Goal: Information Seeking & Learning: Check status

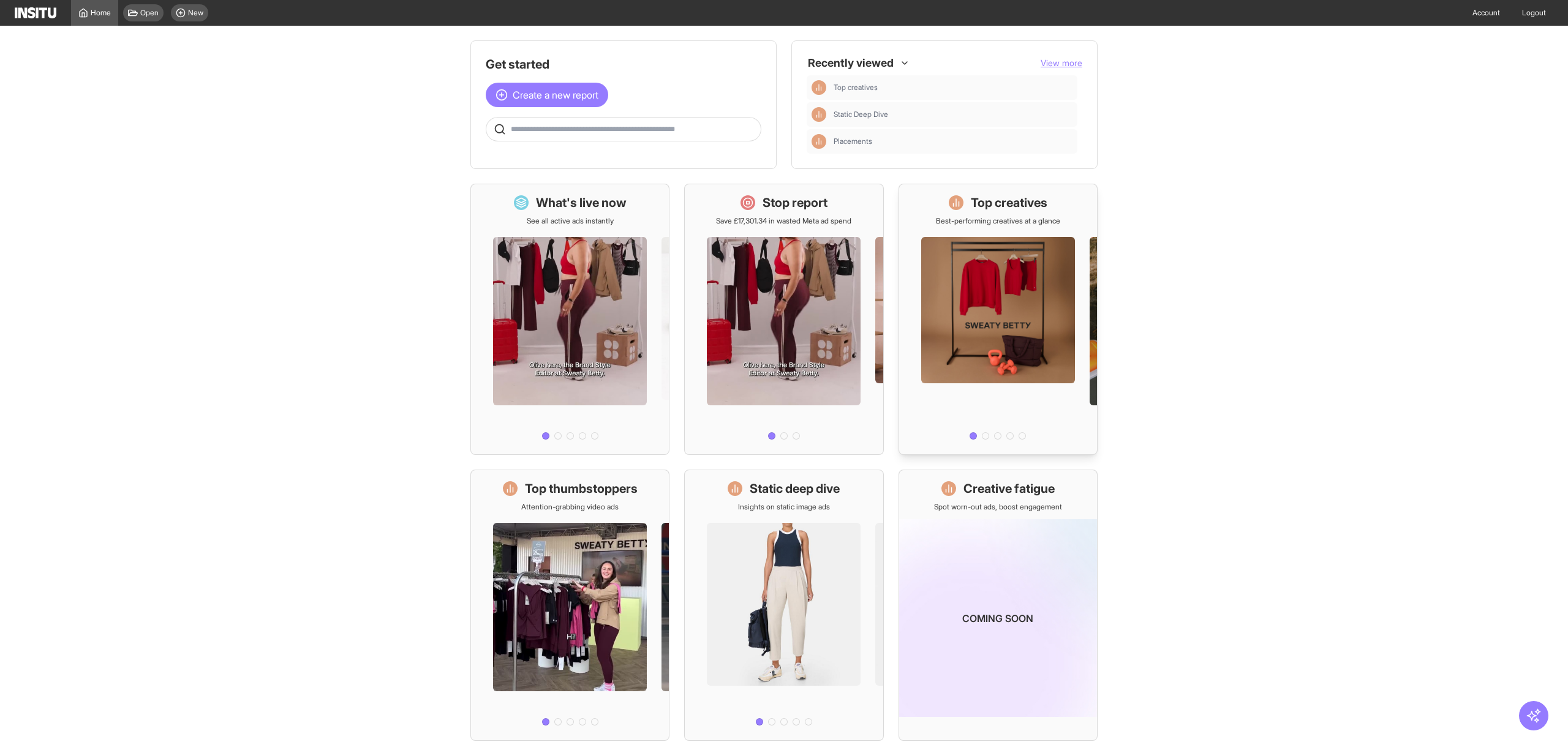
click at [1065, 288] on div at bounding box center [998, 335] width 198 height 219
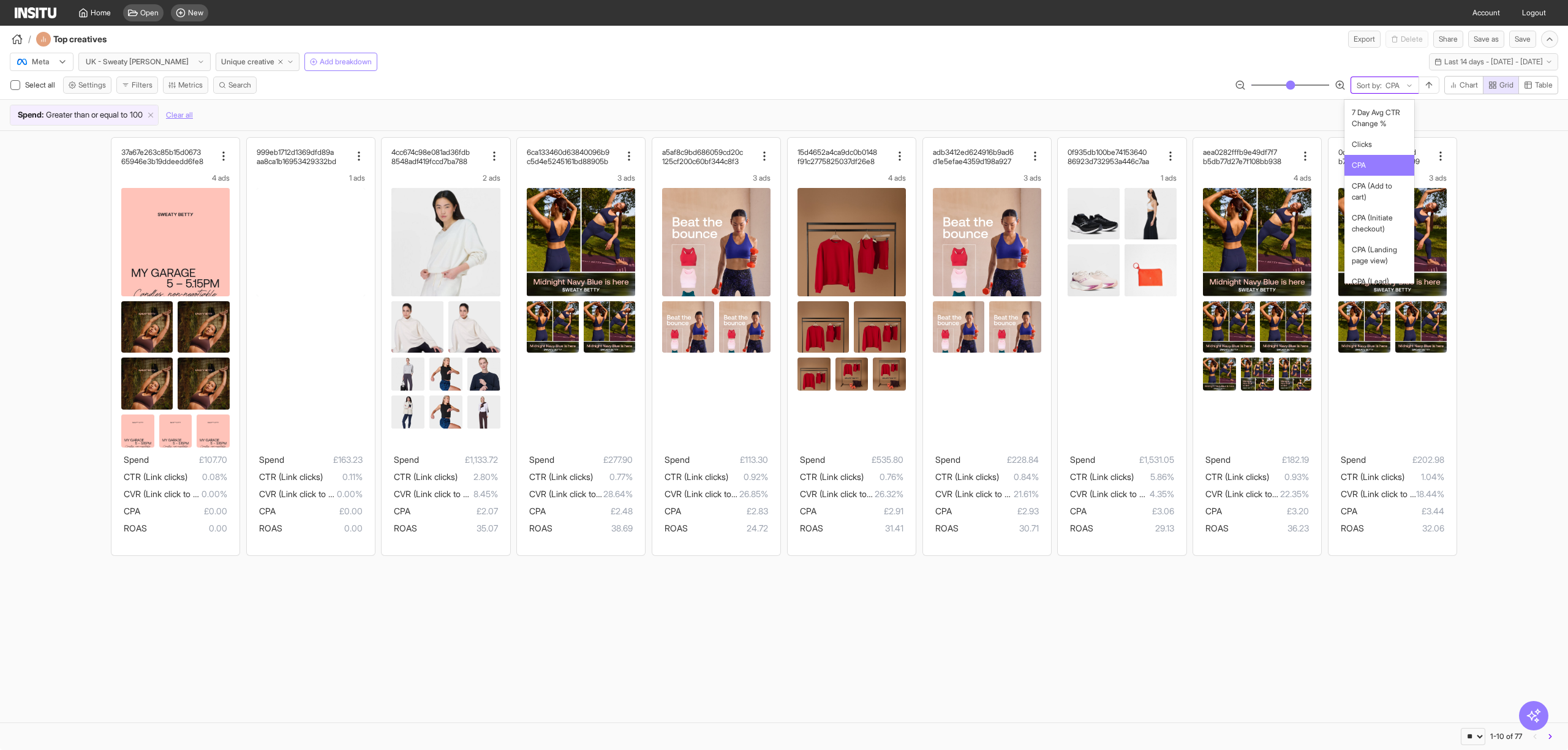
click at [1384, 85] on div at bounding box center [1392, 85] width 17 height 12
click at [1379, 150] on span "Clicks" at bounding box center [1379, 144] width 56 height 11
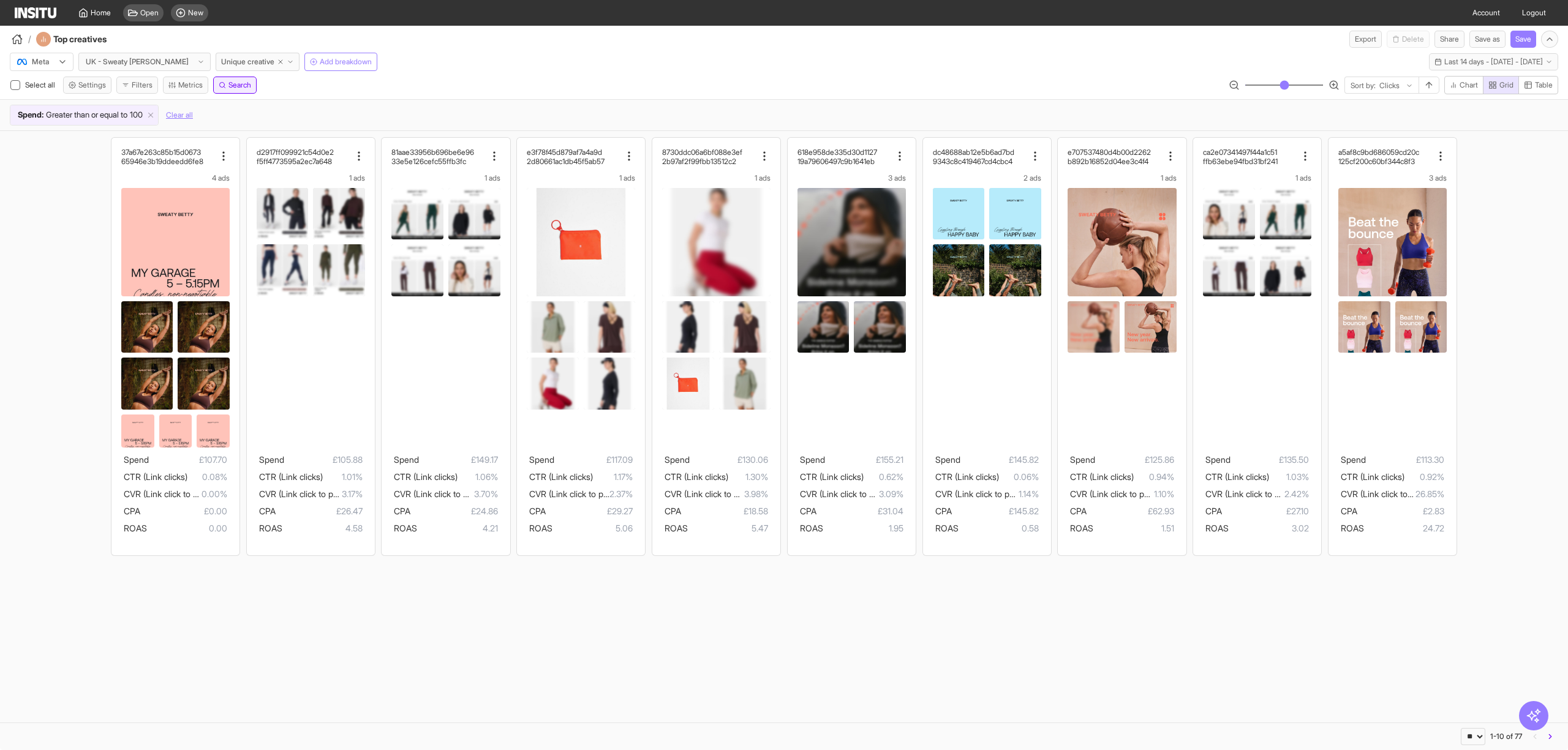
click at [240, 83] on span "Search" at bounding box center [240, 85] width 23 height 10
click at [1444, 59] on span "Last 14 days - [DATE] - [DATE]" at bounding box center [1493, 62] width 99 height 10
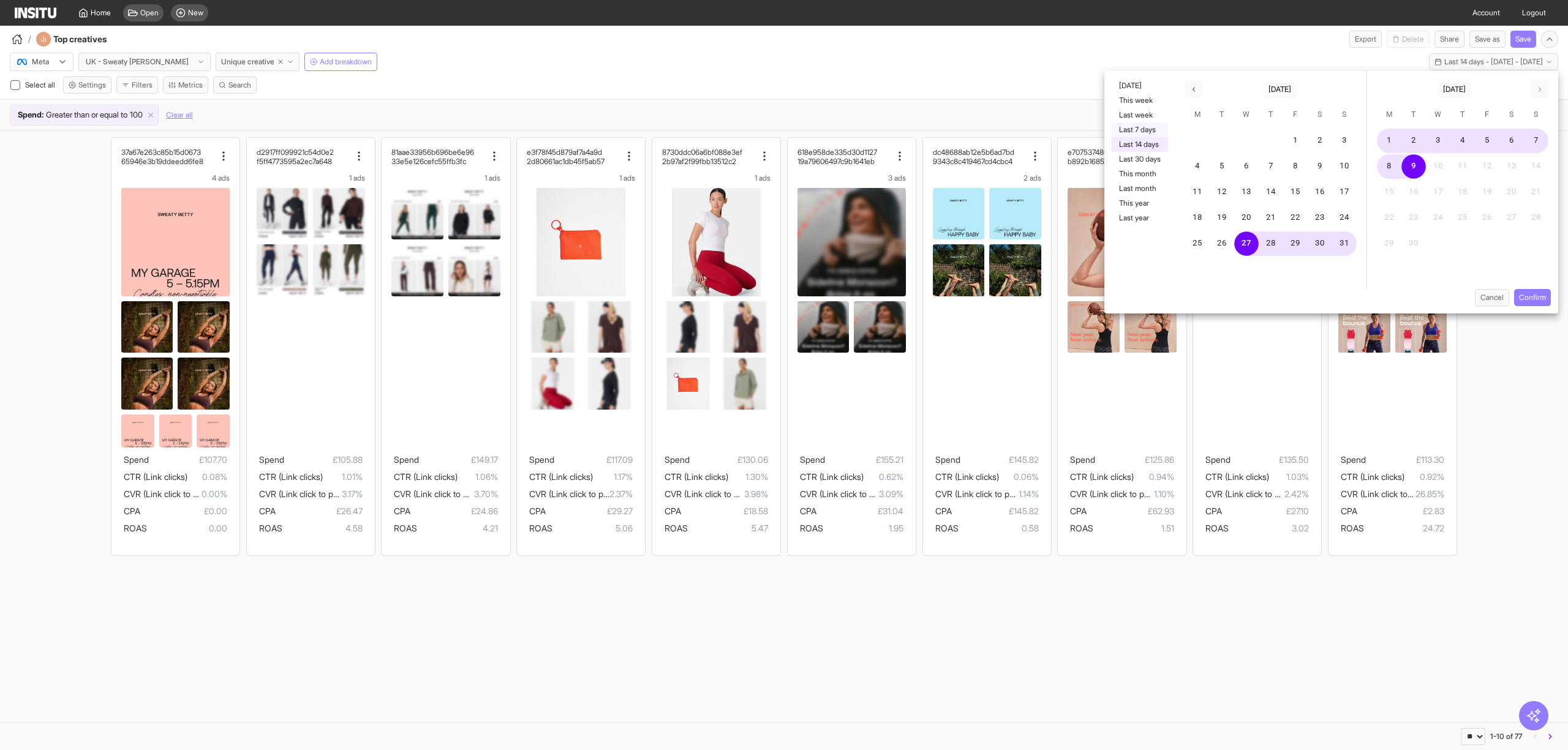
click at [1124, 130] on button "Last 7 days" at bounding box center [1139, 130] width 56 height 15
click at [1527, 296] on button "Confirm" at bounding box center [1532, 297] width 36 height 17
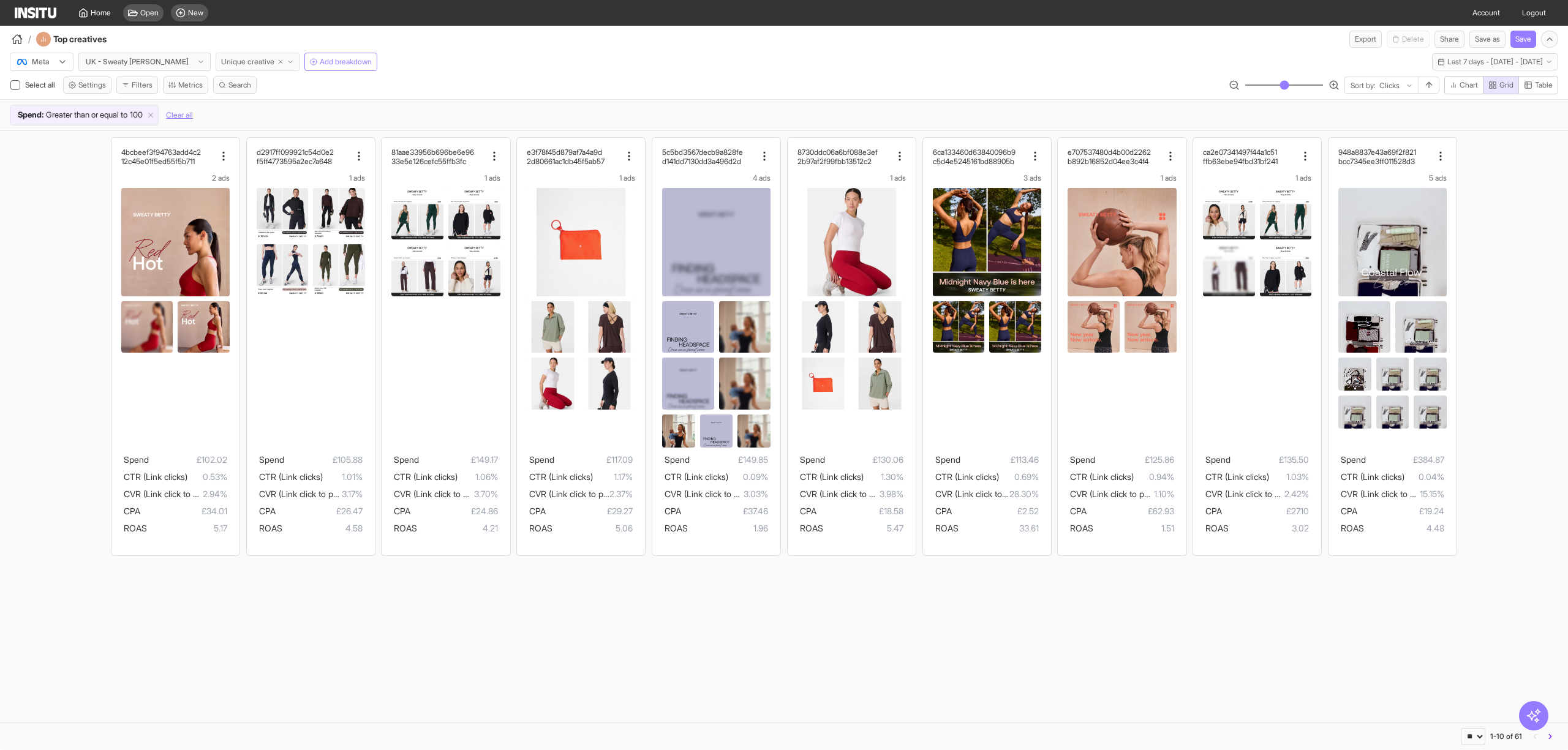
click at [277, 58] on icon "button" at bounding box center [280, 62] width 7 height 7
click at [246, 59] on span "Unique creative" at bounding box center [248, 62] width 53 height 10
select select "**"
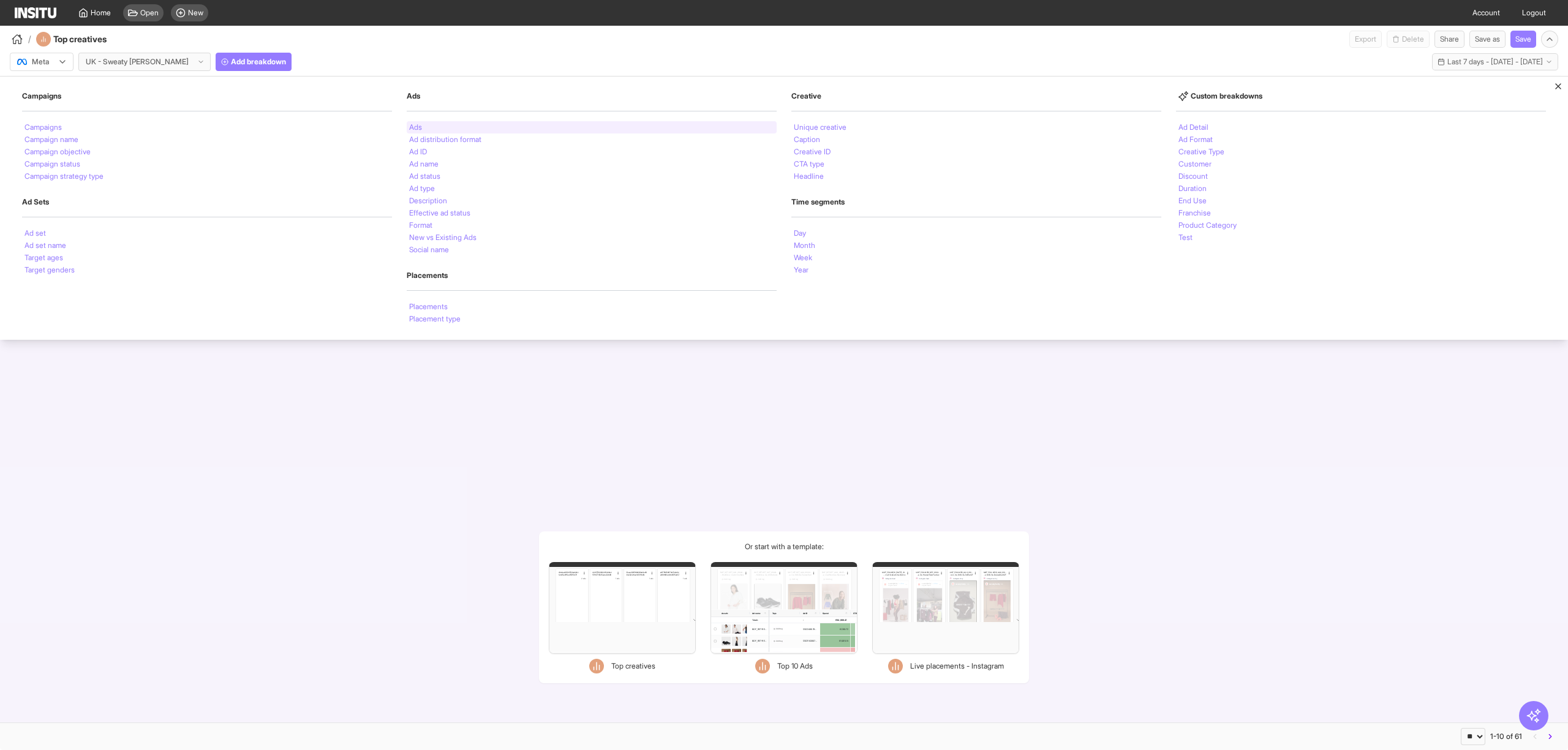
click at [419, 125] on li "Ads" at bounding box center [415, 127] width 13 height 7
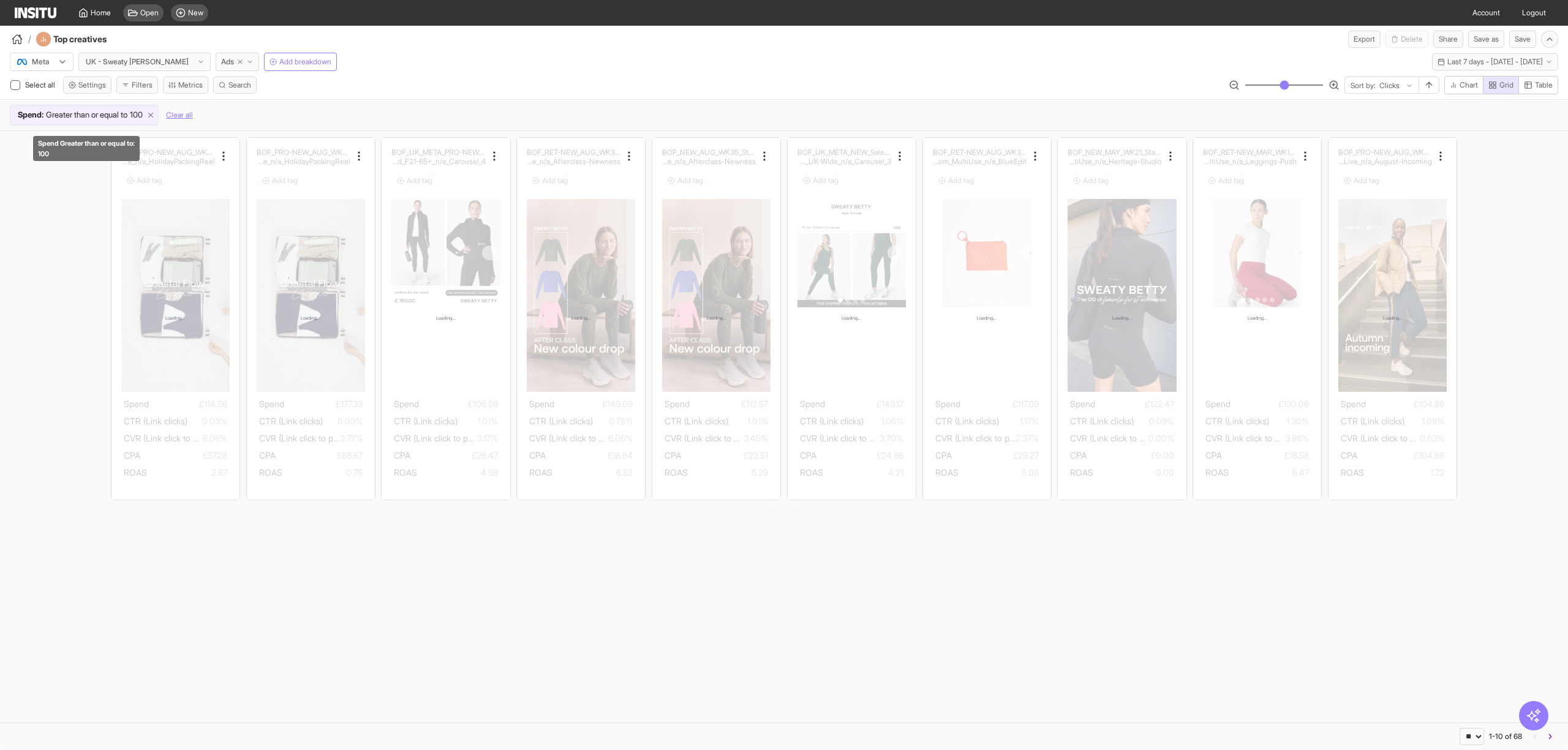
click at [155, 117] on icon at bounding box center [150, 115] width 9 height 9
